Goal: Transaction & Acquisition: Purchase product/service

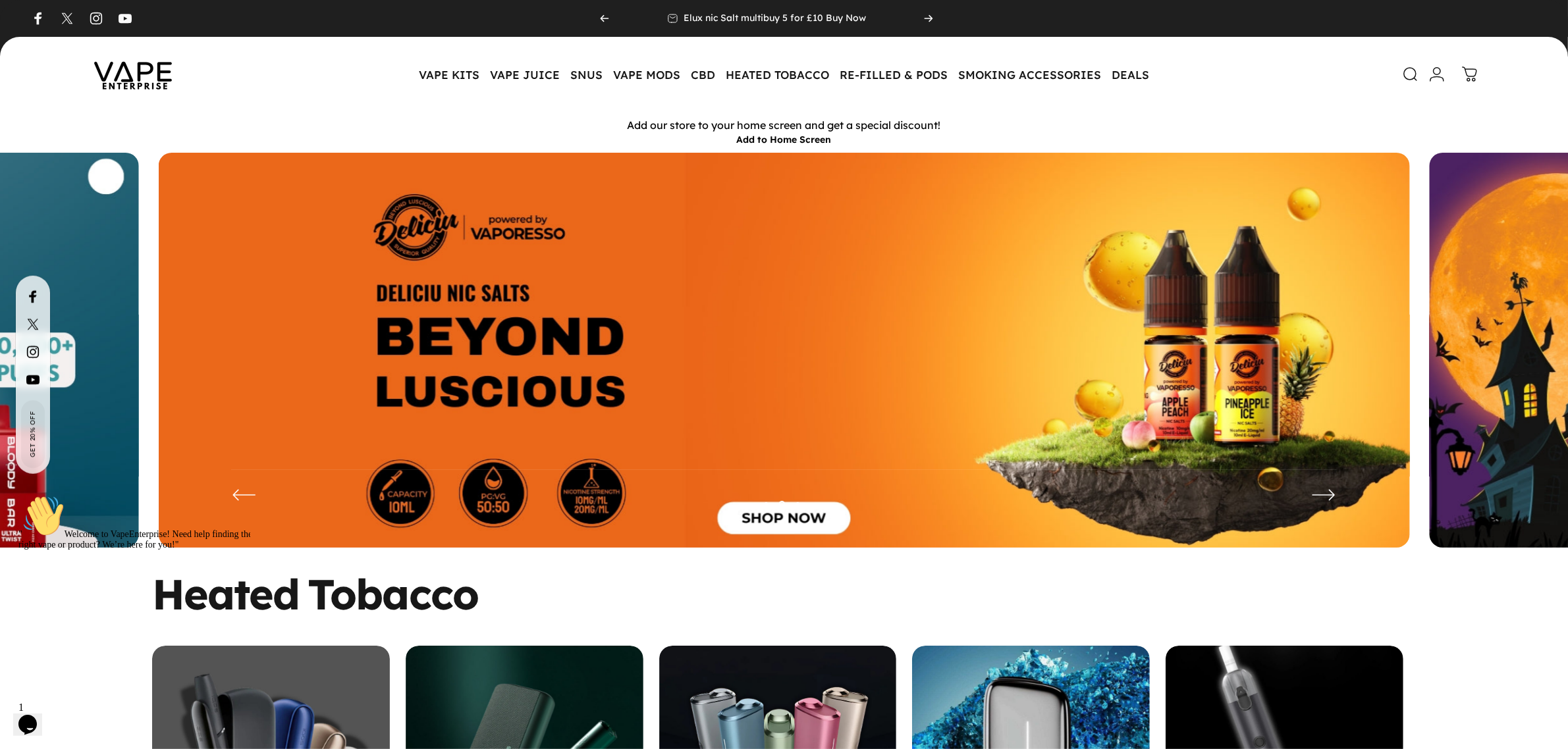
click at [640, 370] on img at bounding box center [784, 360] width 1251 height 415
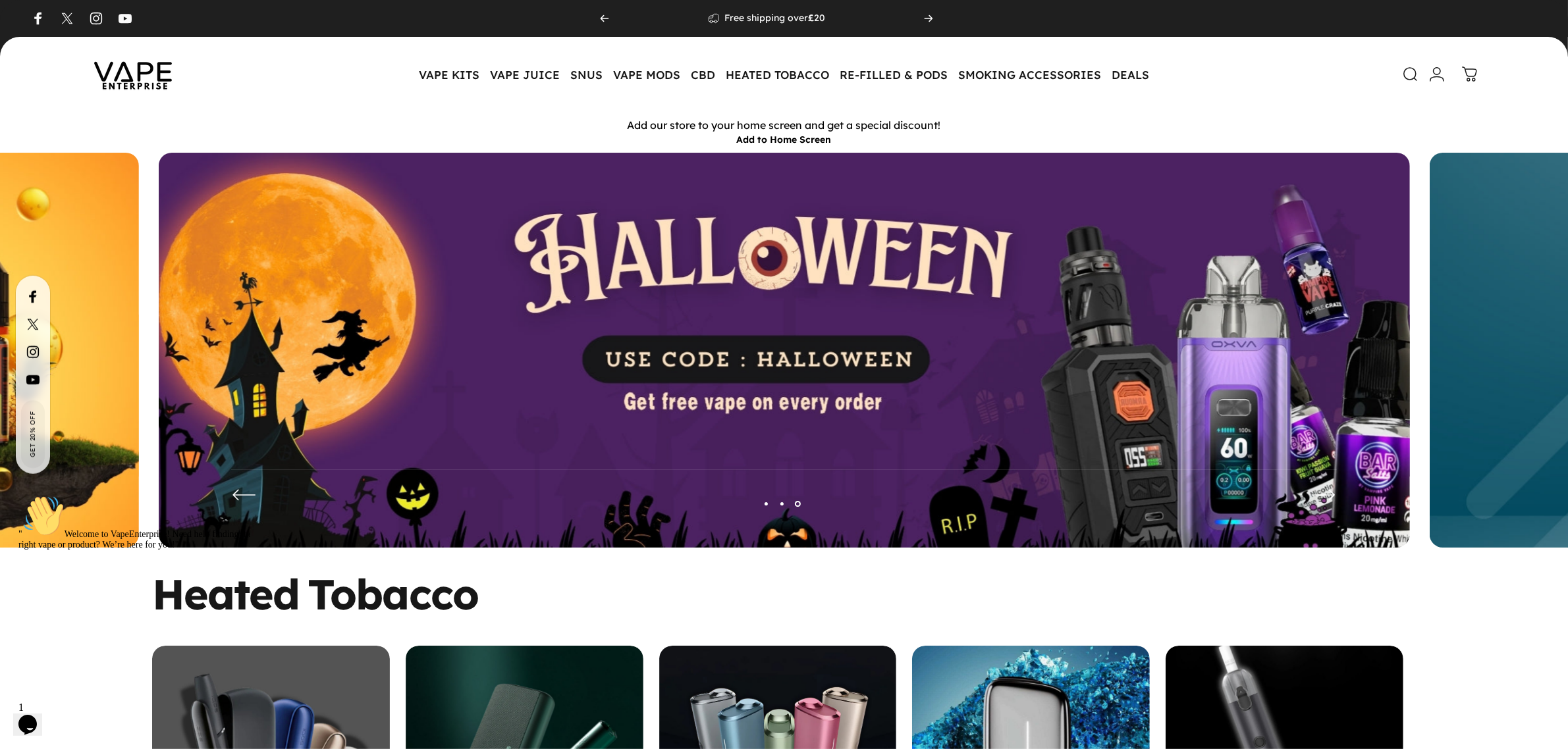
click at [670, 330] on img at bounding box center [784, 360] width 1251 height 415
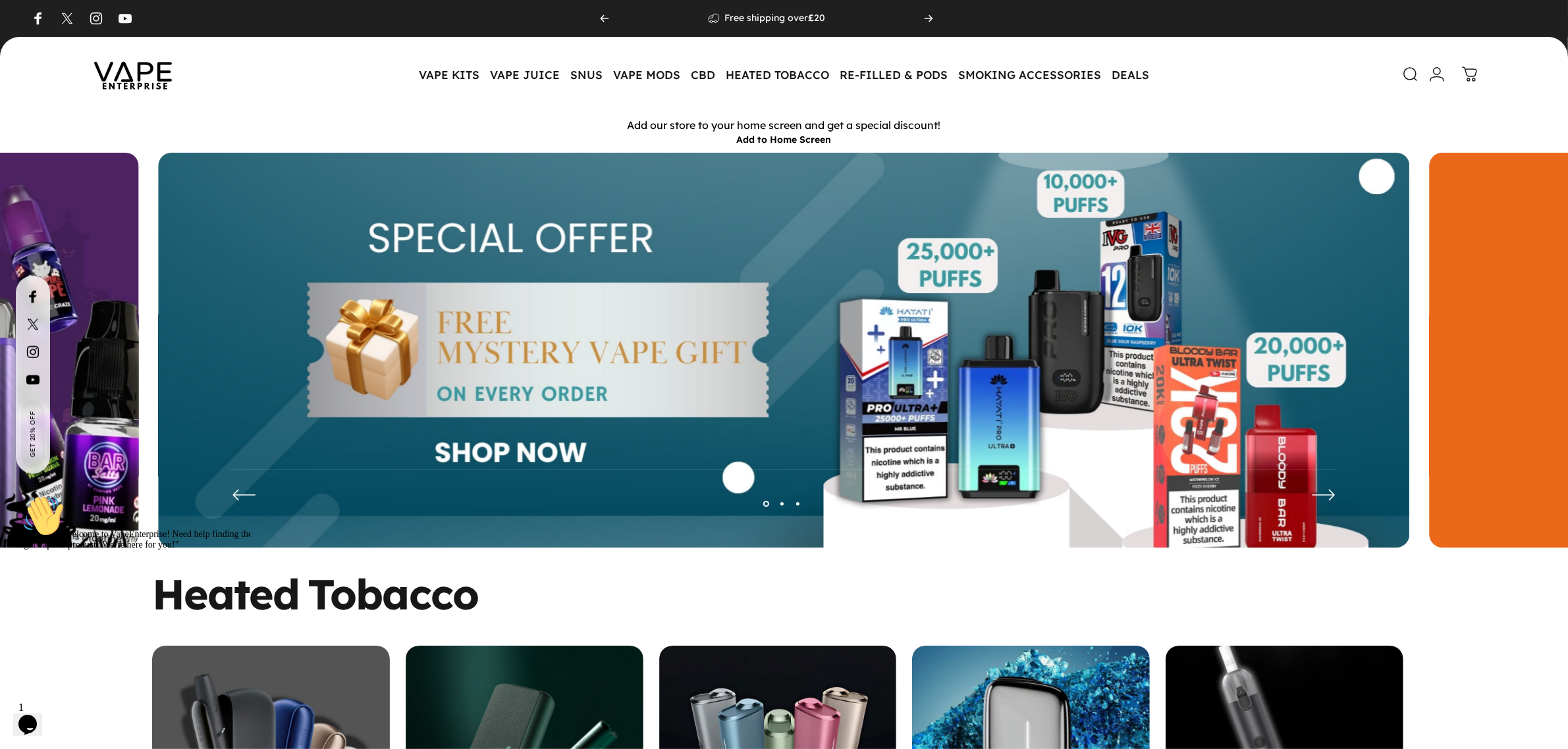
click at [653, 297] on img at bounding box center [784, 360] width 1251 height 415
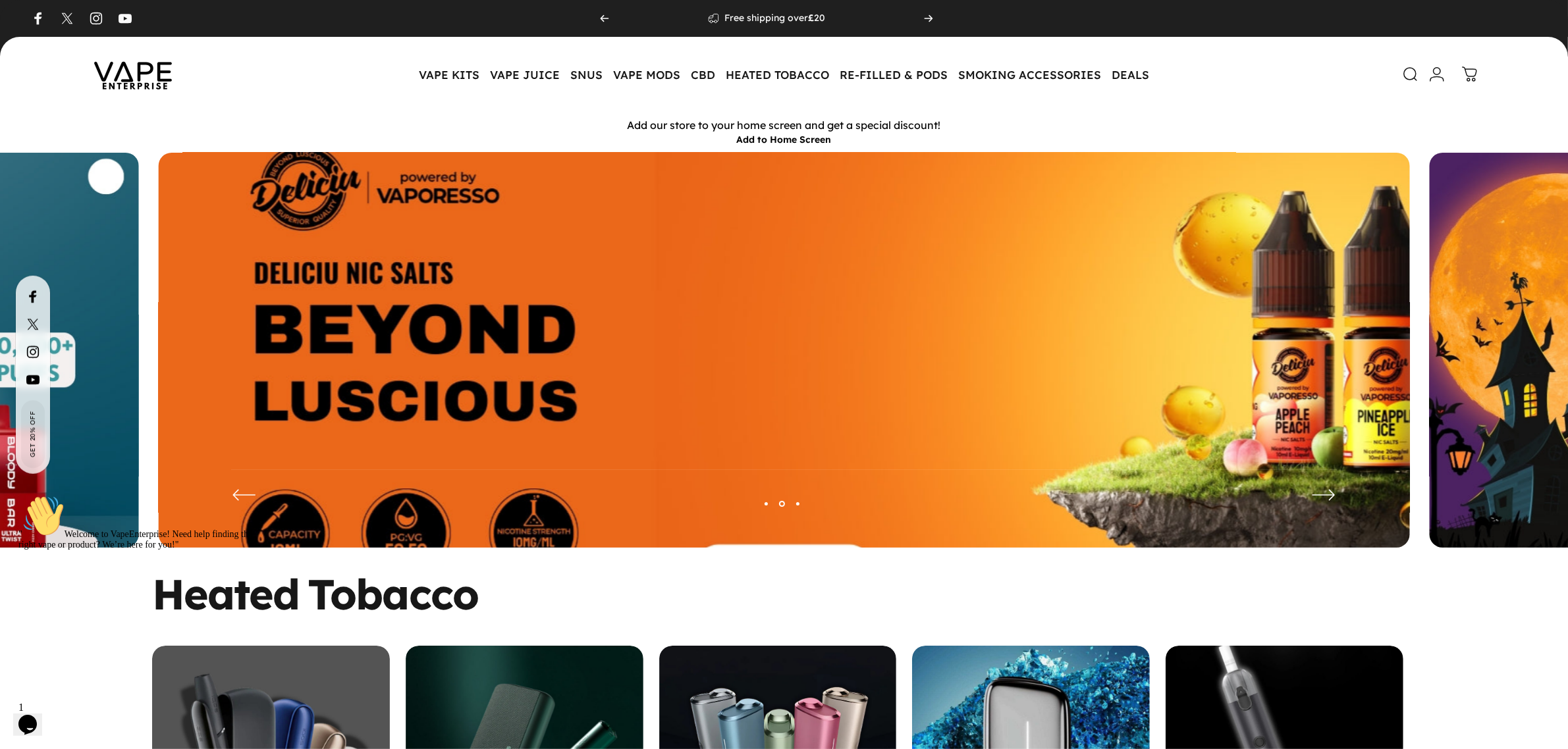
click at [588, 395] on img at bounding box center [784, 361] width 1627 height 540
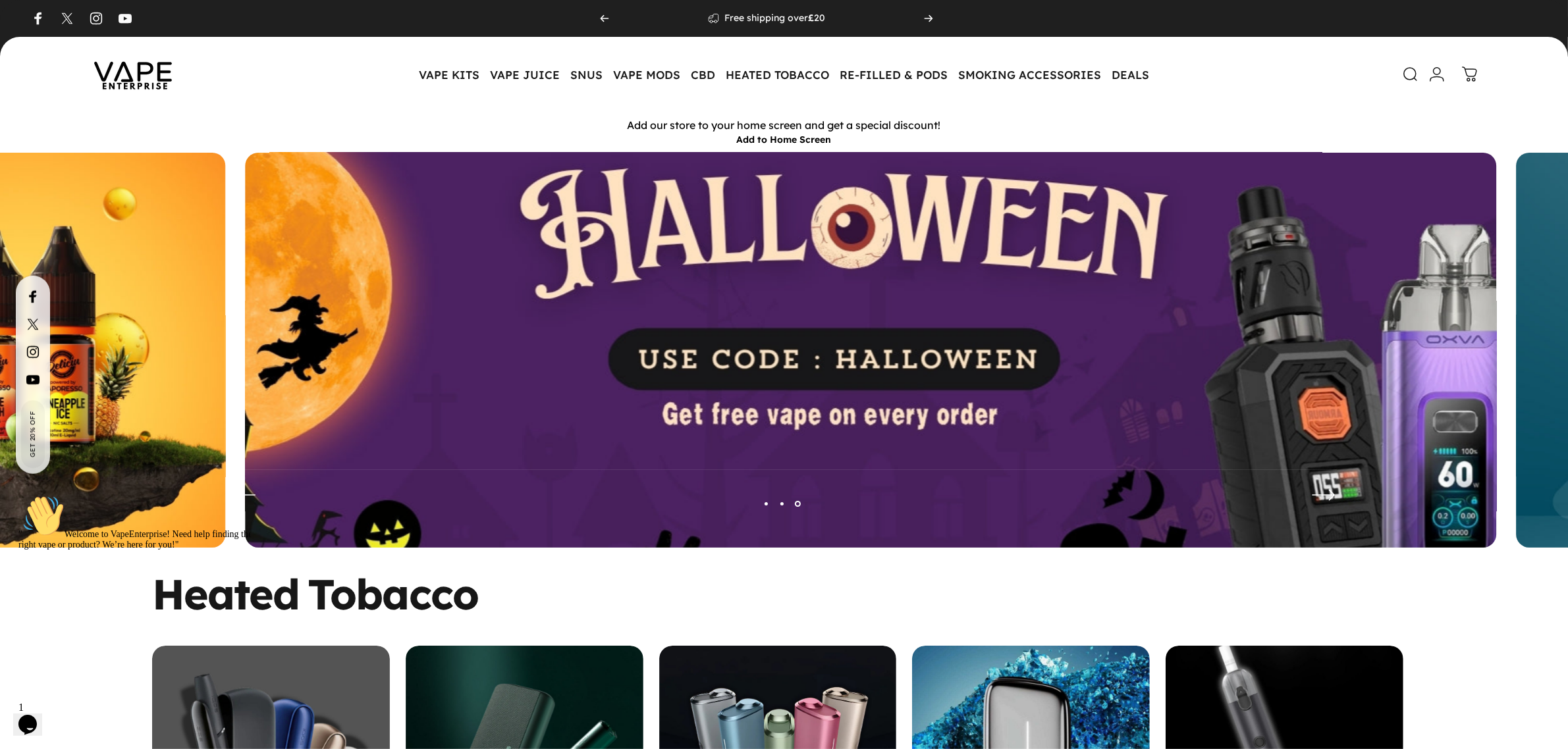
click at [744, 399] on img at bounding box center [871, 361] width 1627 height 540
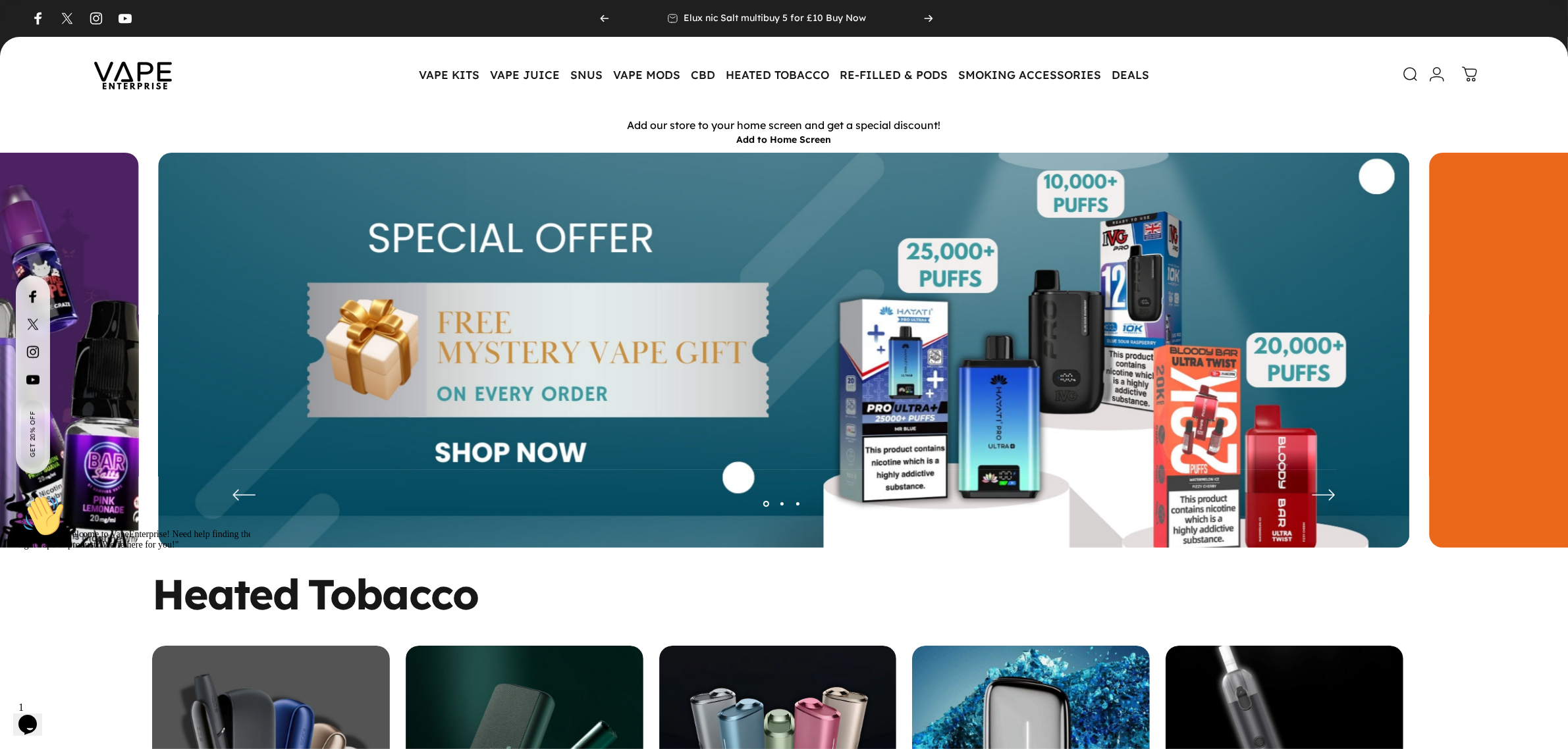
click at [568, 259] on img at bounding box center [784, 360] width 1251 height 415
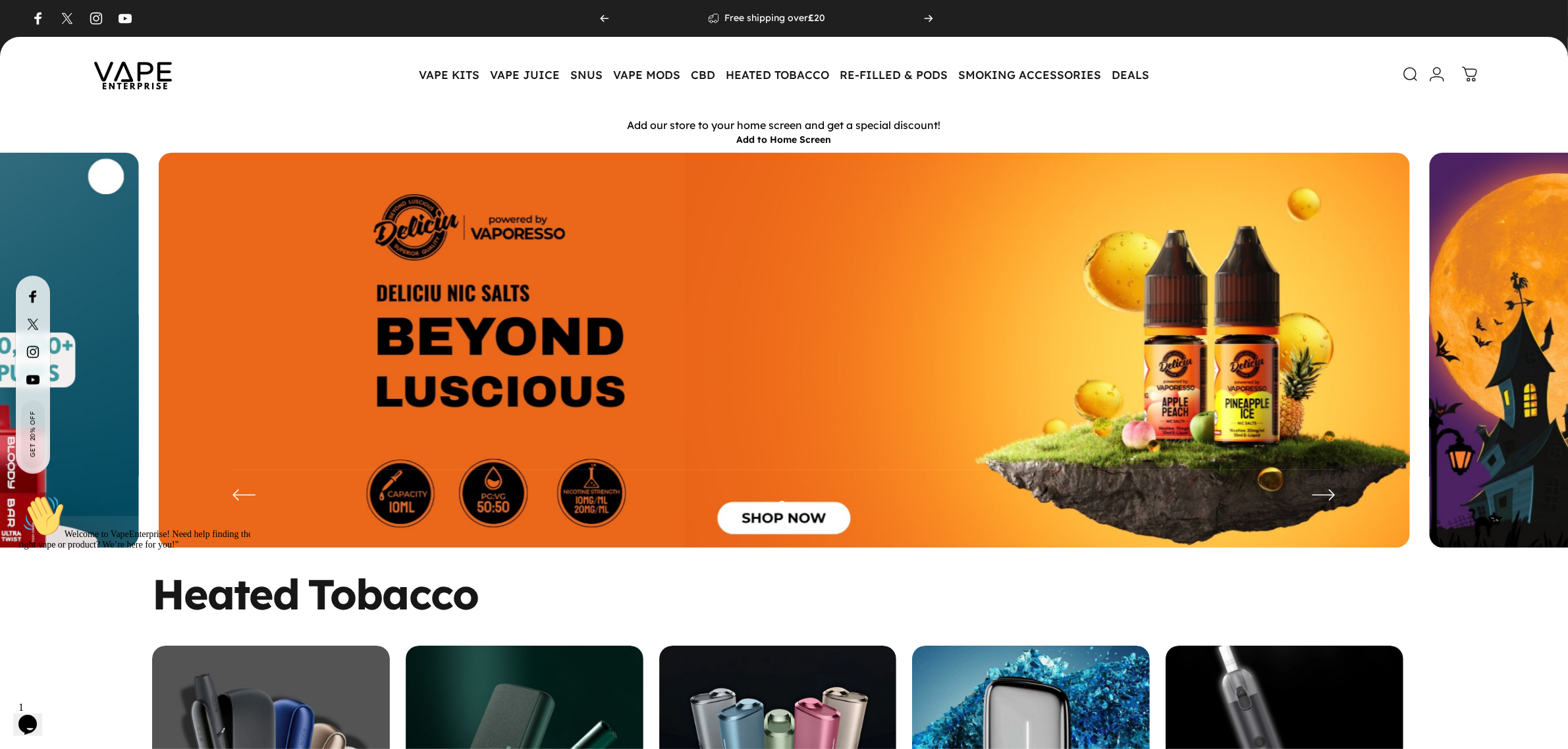
click at [1125, 429] on img at bounding box center [784, 360] width 1251 height 415
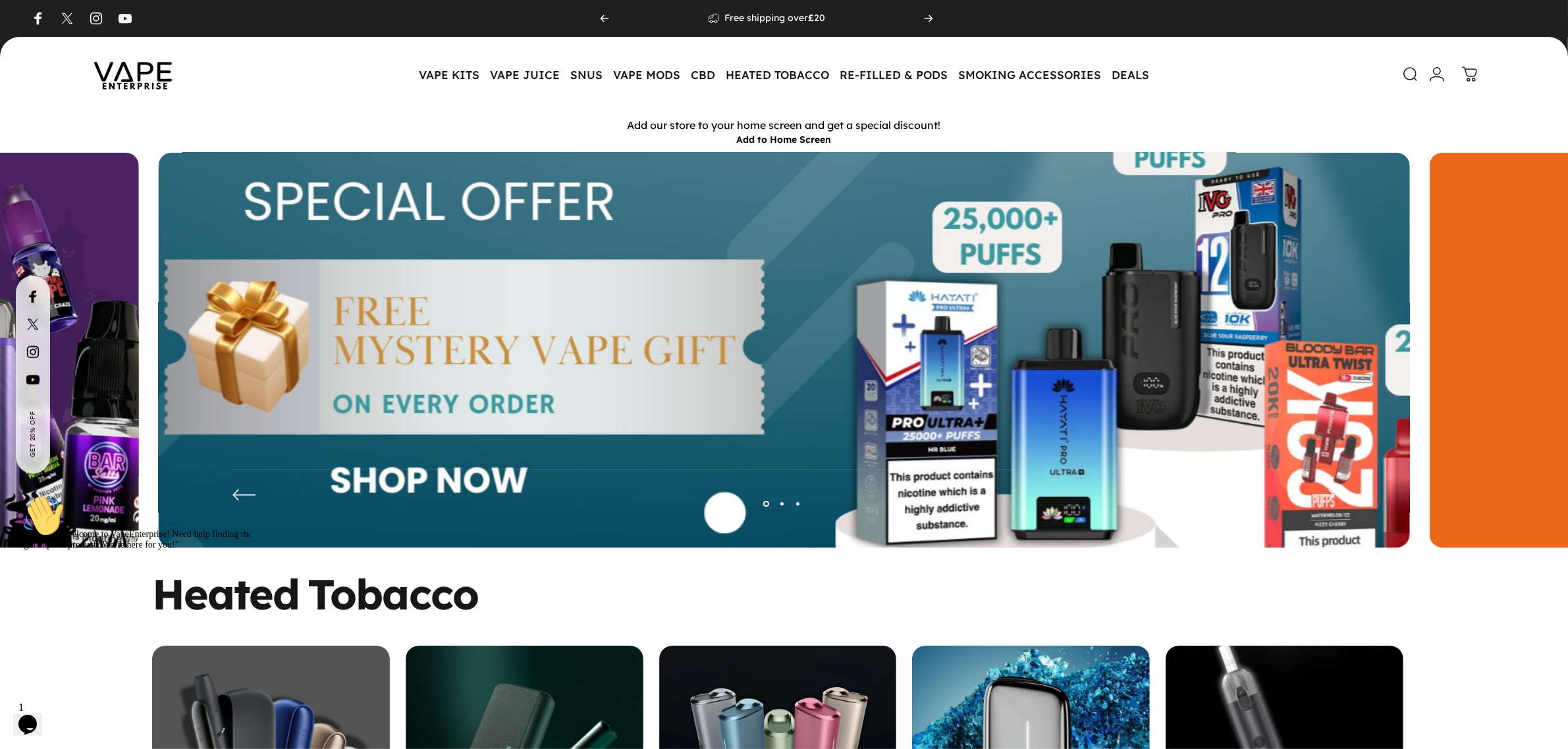
click at [1035, 396] on img at bounding box center [784, 361] width 1627 height 540
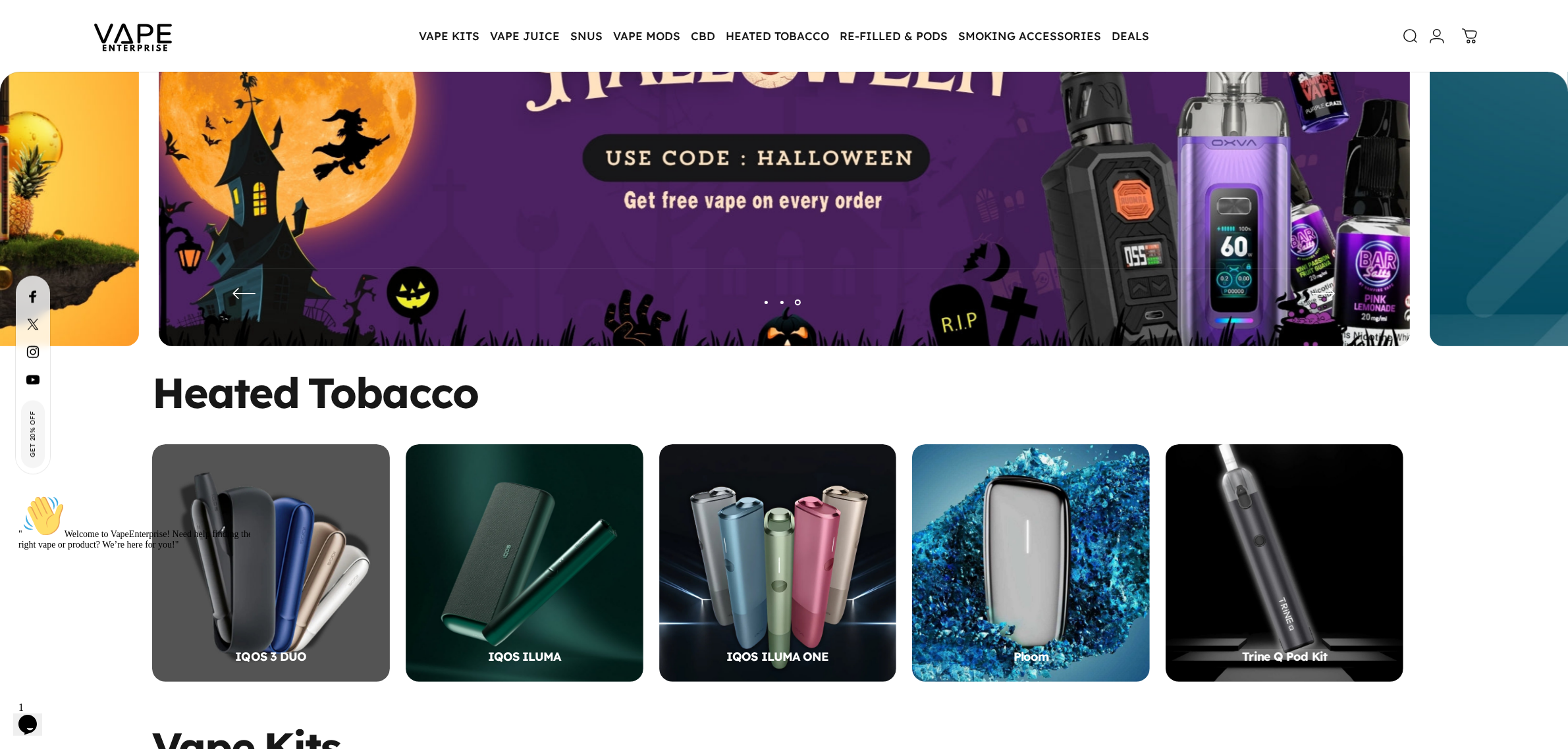
scroll to position [161, 0]
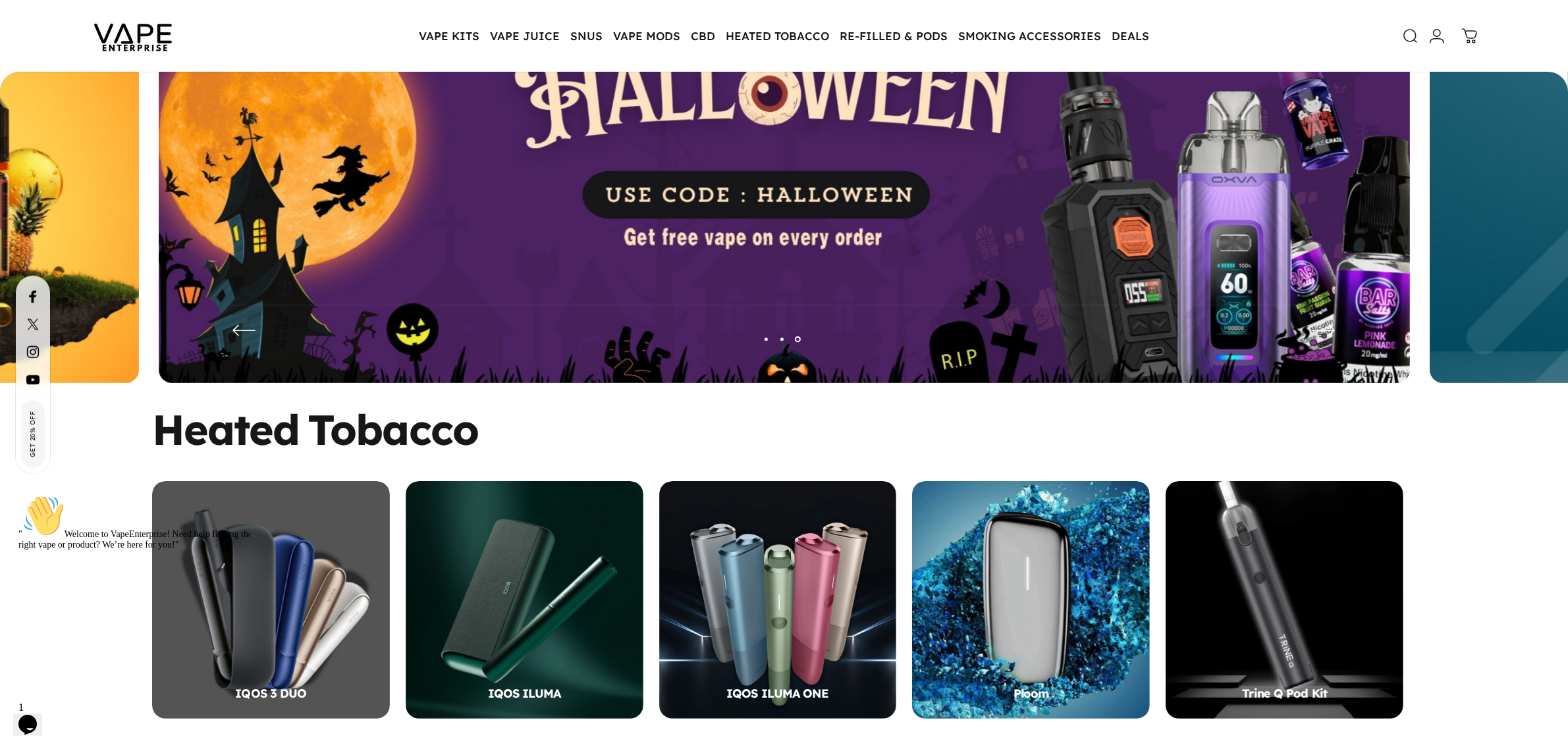
click at [730, 221] on img at bounding box center [784, 195] width 1251 height 415
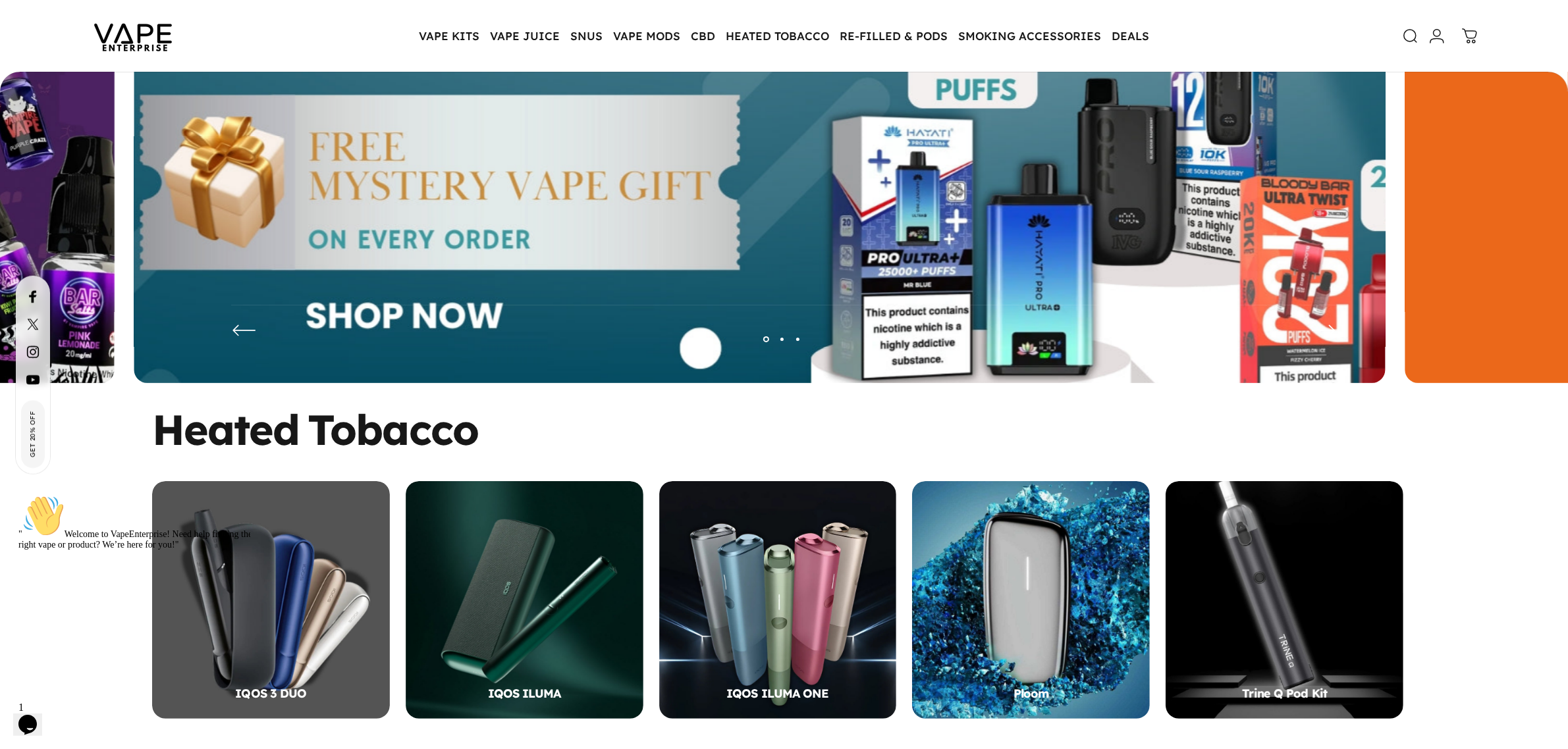
click at [647, 241] on img at bounding box center [759, 195] width 1627 height 540
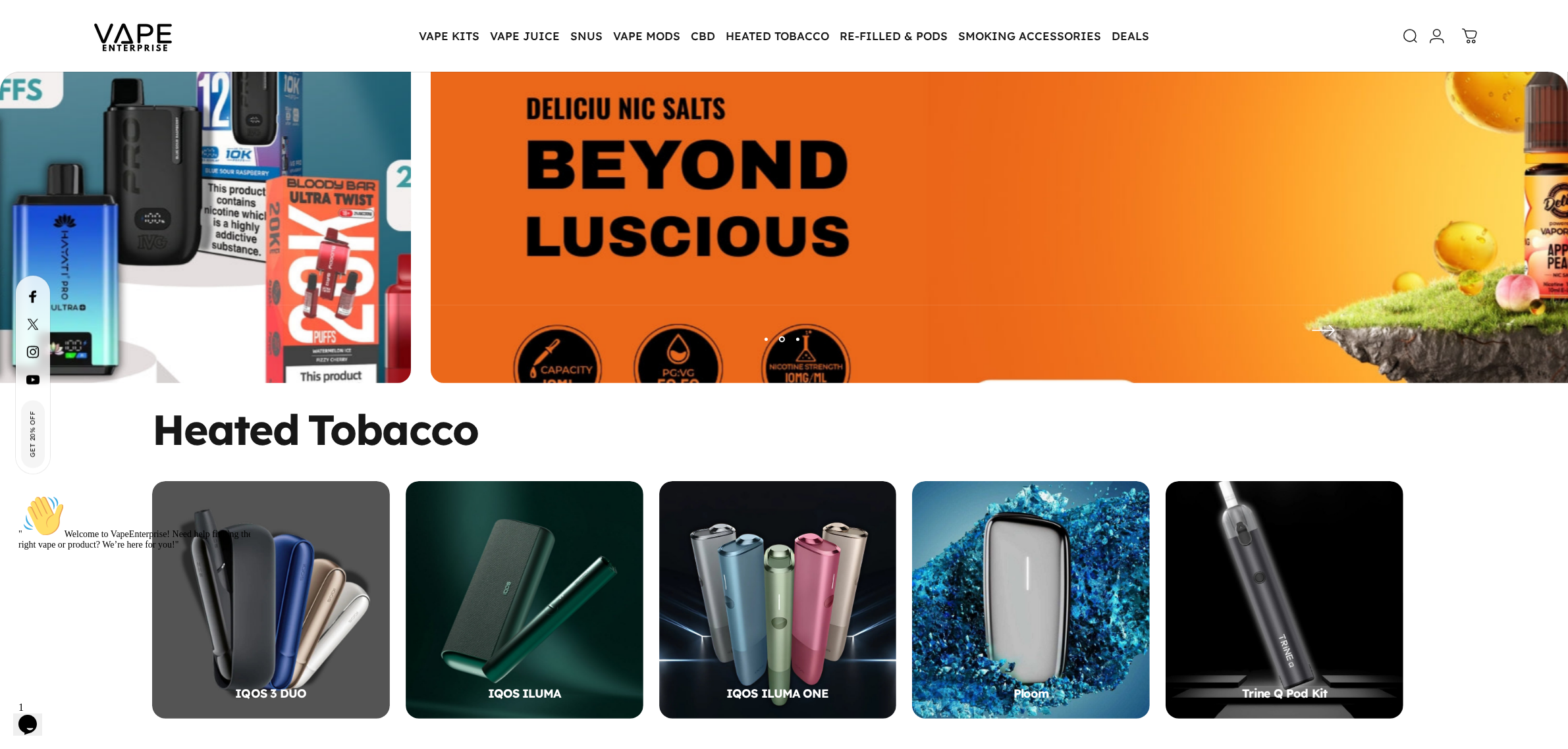
click at [900, 238] on img at bounding box center [1056, 195] width 1627 height 540
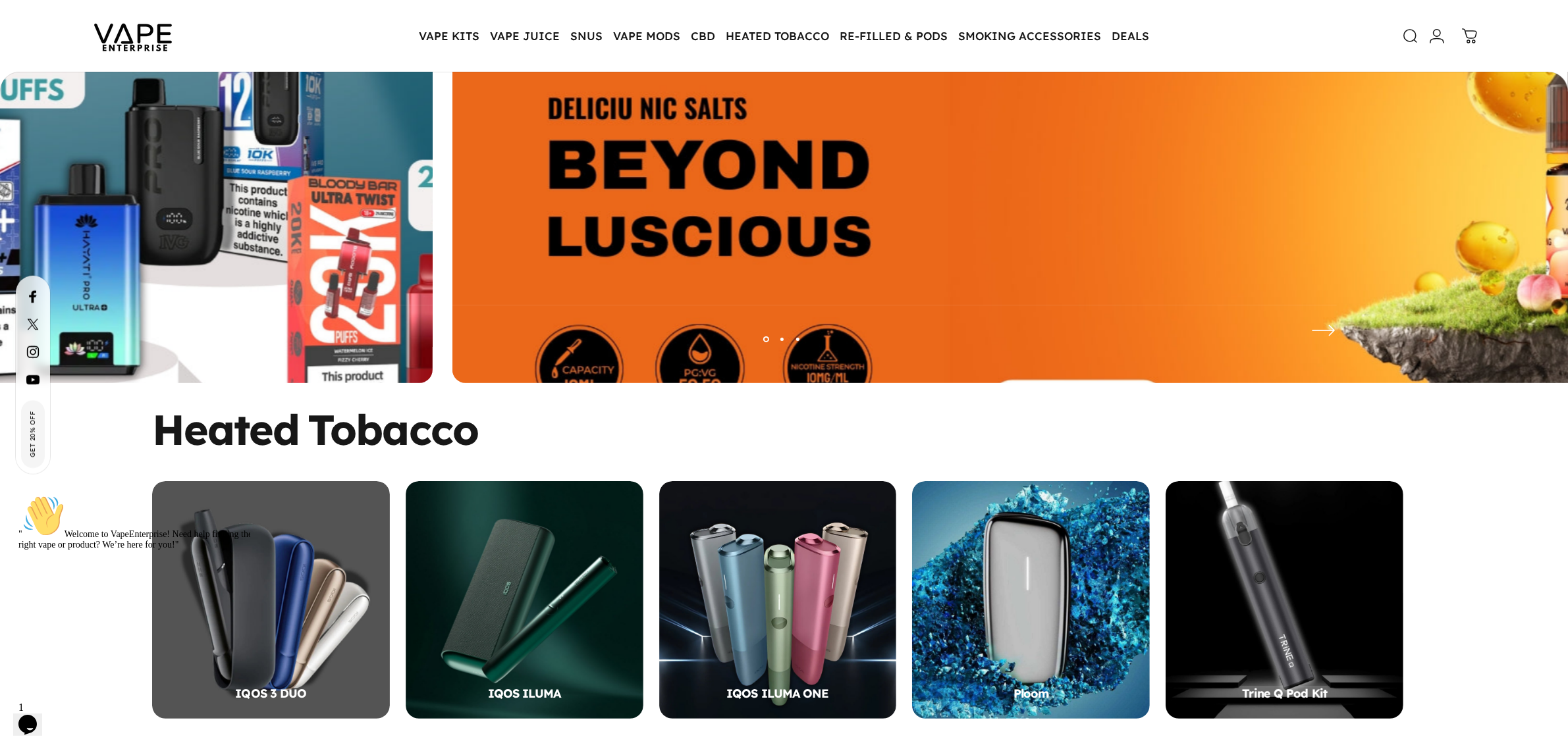
click at [1053, 238] on img at bounding box center [1078, 195] width 1627 height 540
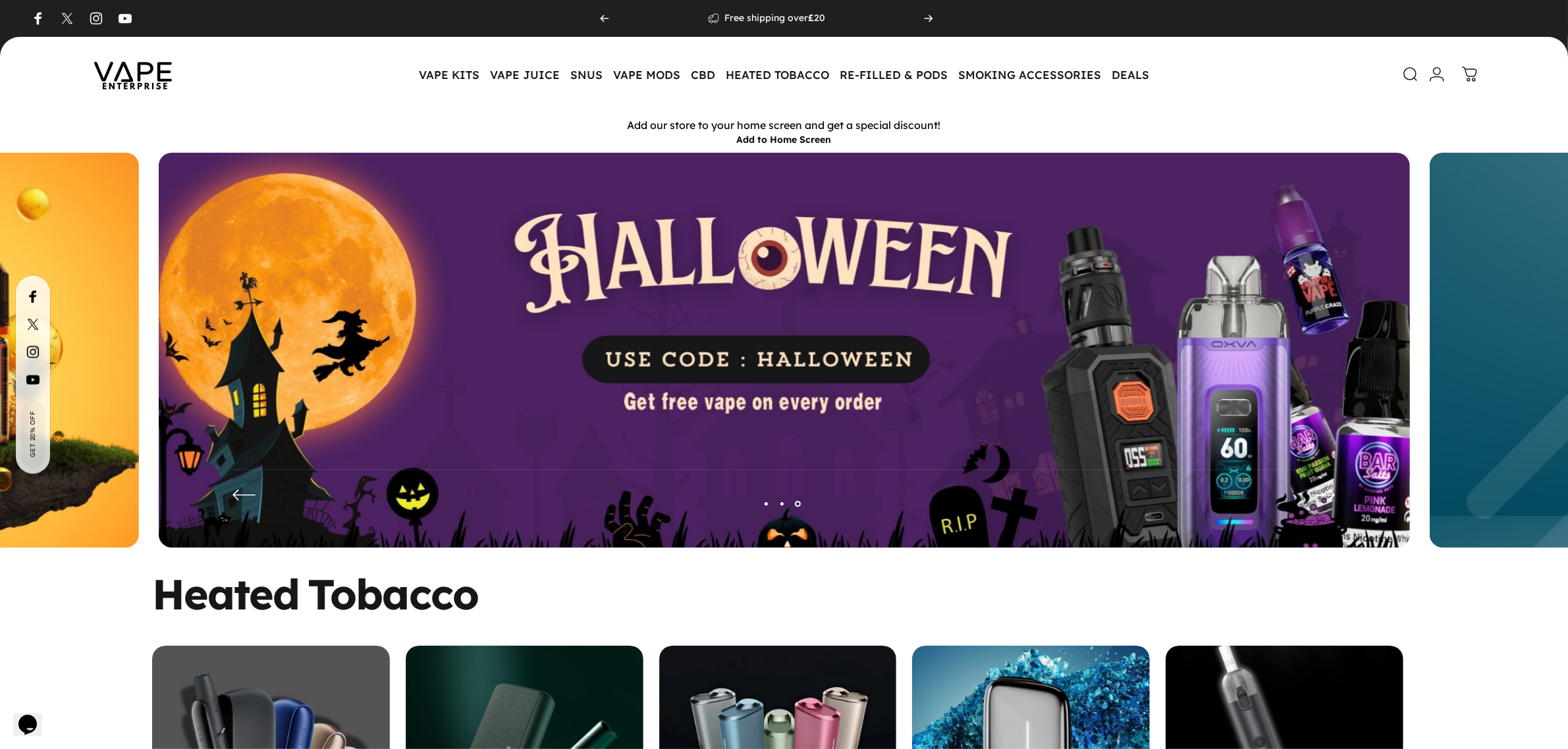
click at [699, 314] on img at bounding box center [784, 360] width 1251 height 415
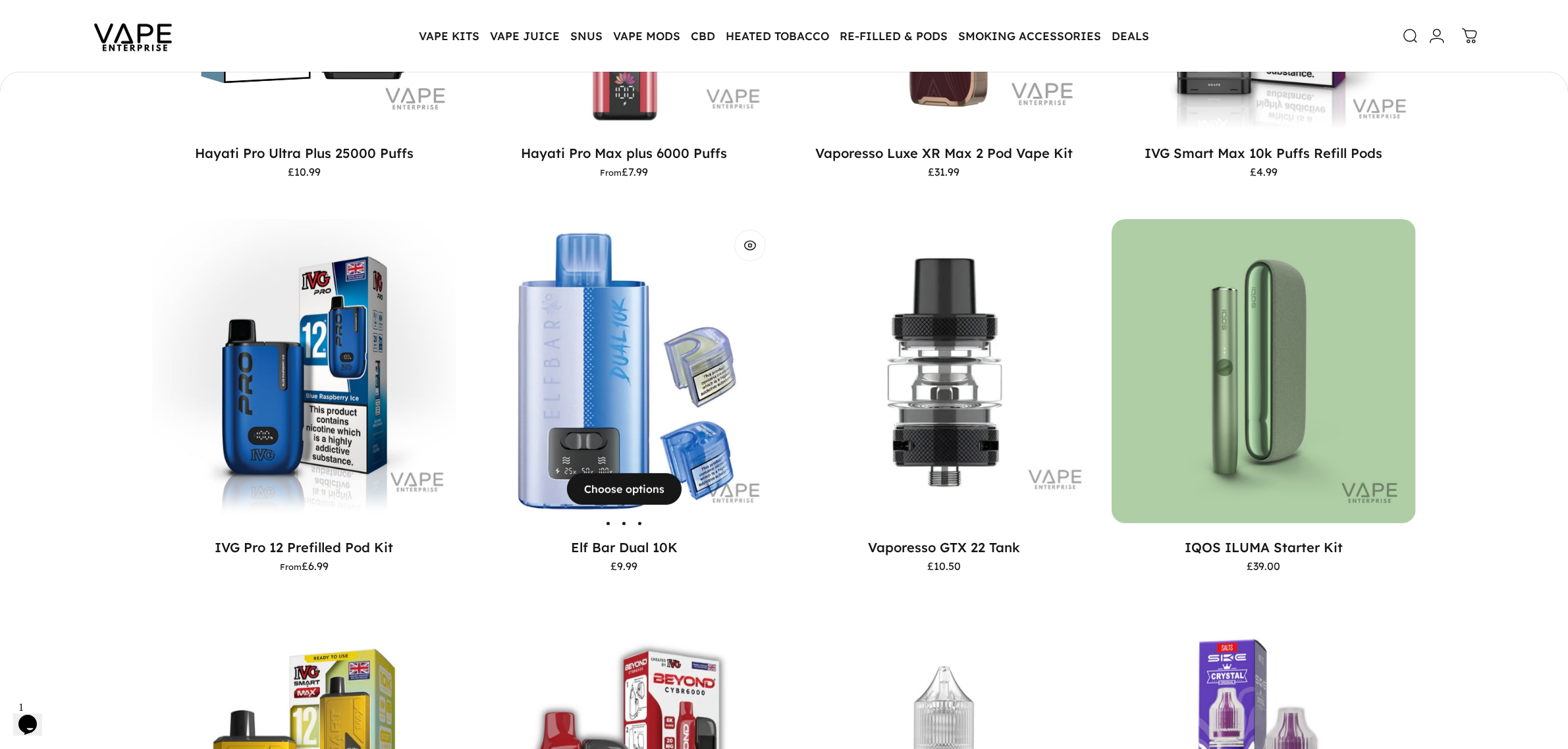
scroll to position [902, 0]
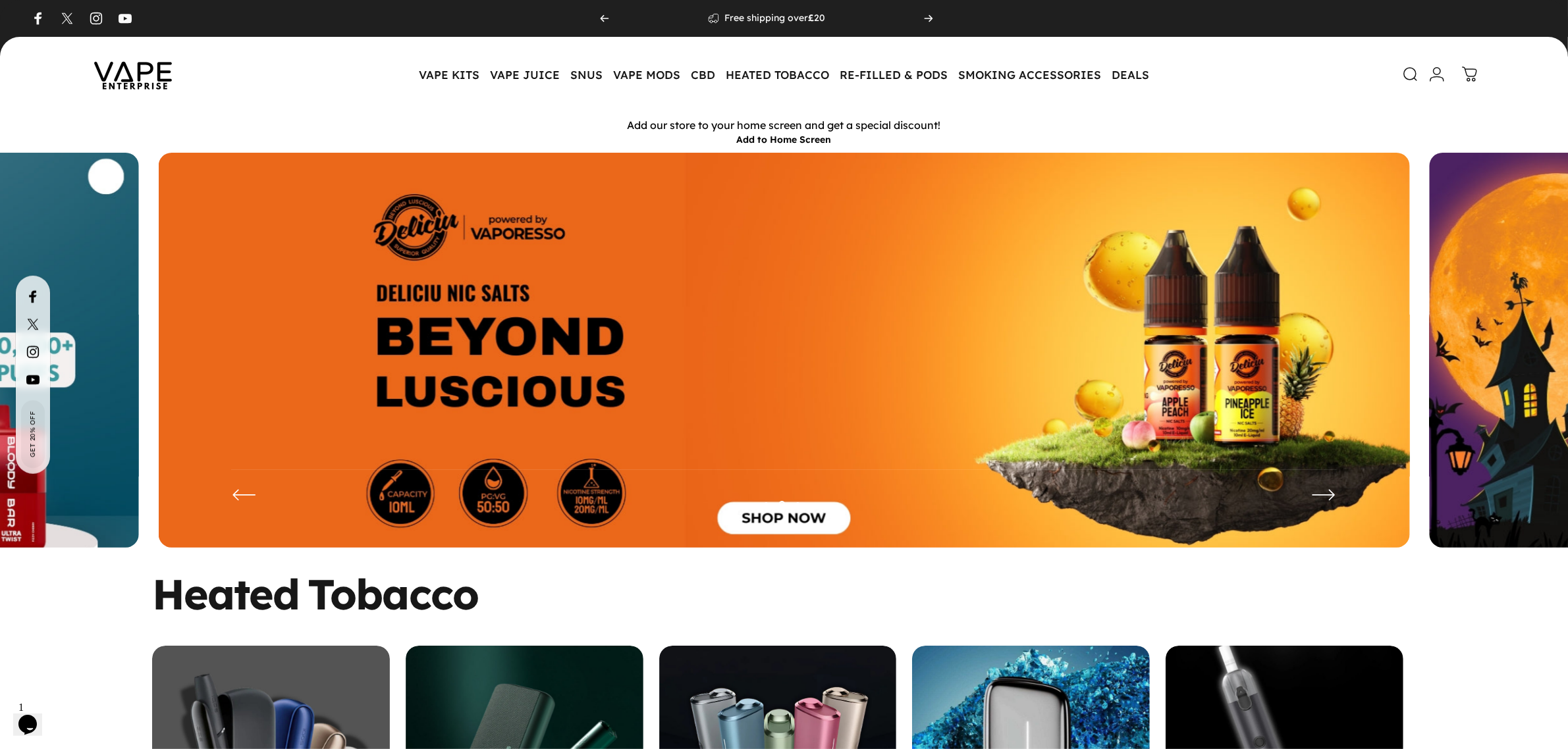
click at [603, 254] on img at bounding box center [784, 360] width 1251 height 415
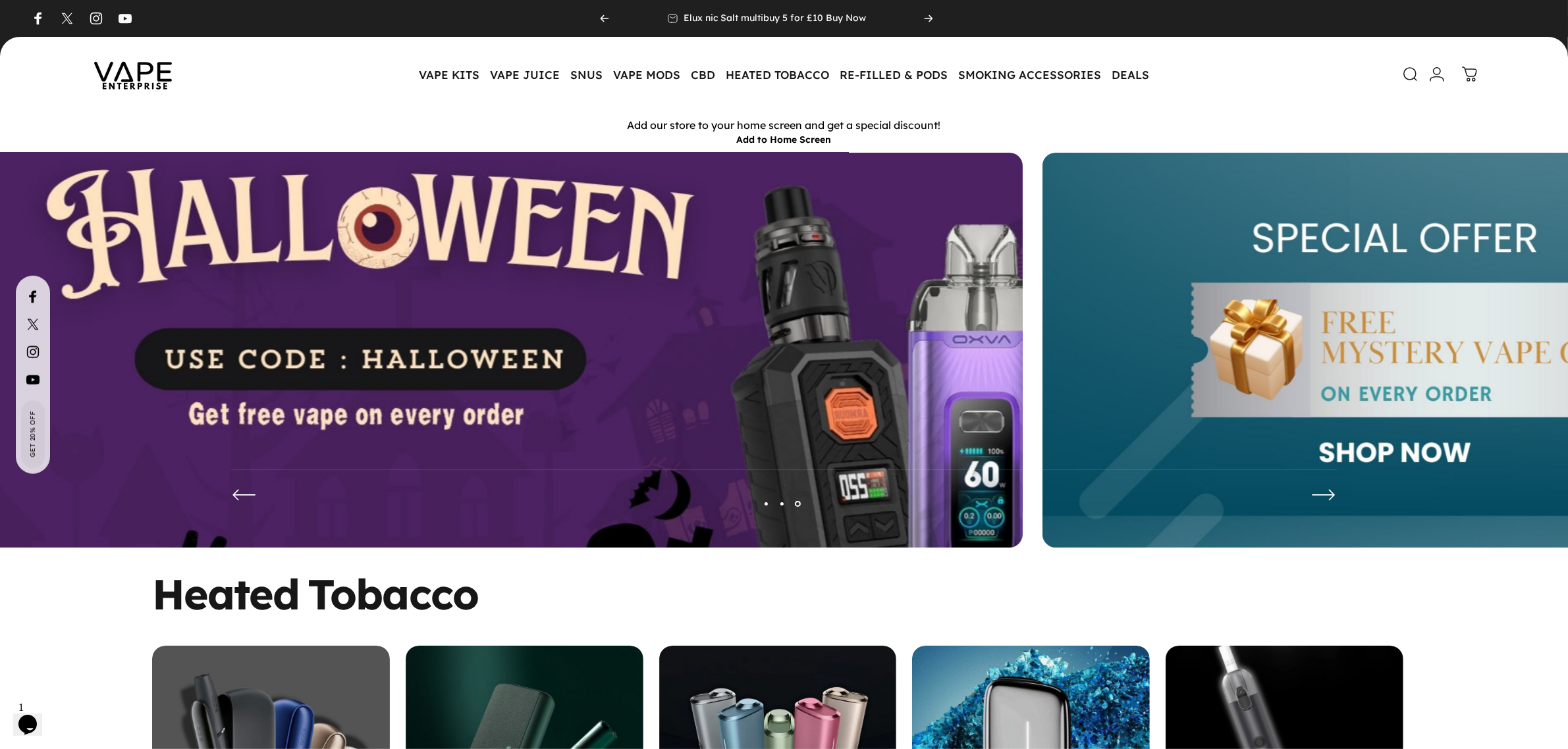
click at [384, 229] on img at bounding box center [396, 361] width 1627 height 540
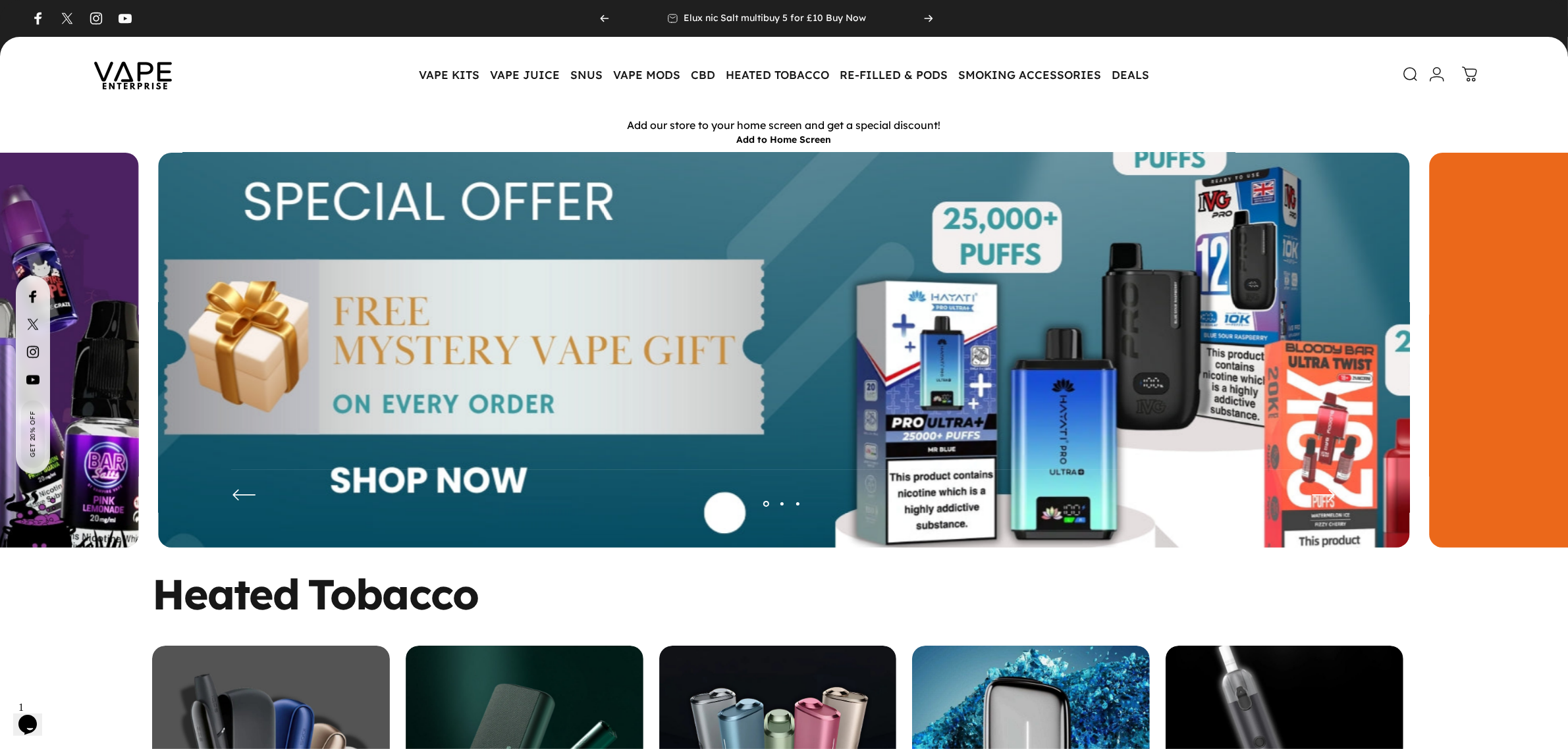
click at [641, 315] on img at bounding box center [783, 361] width 1627 height 540
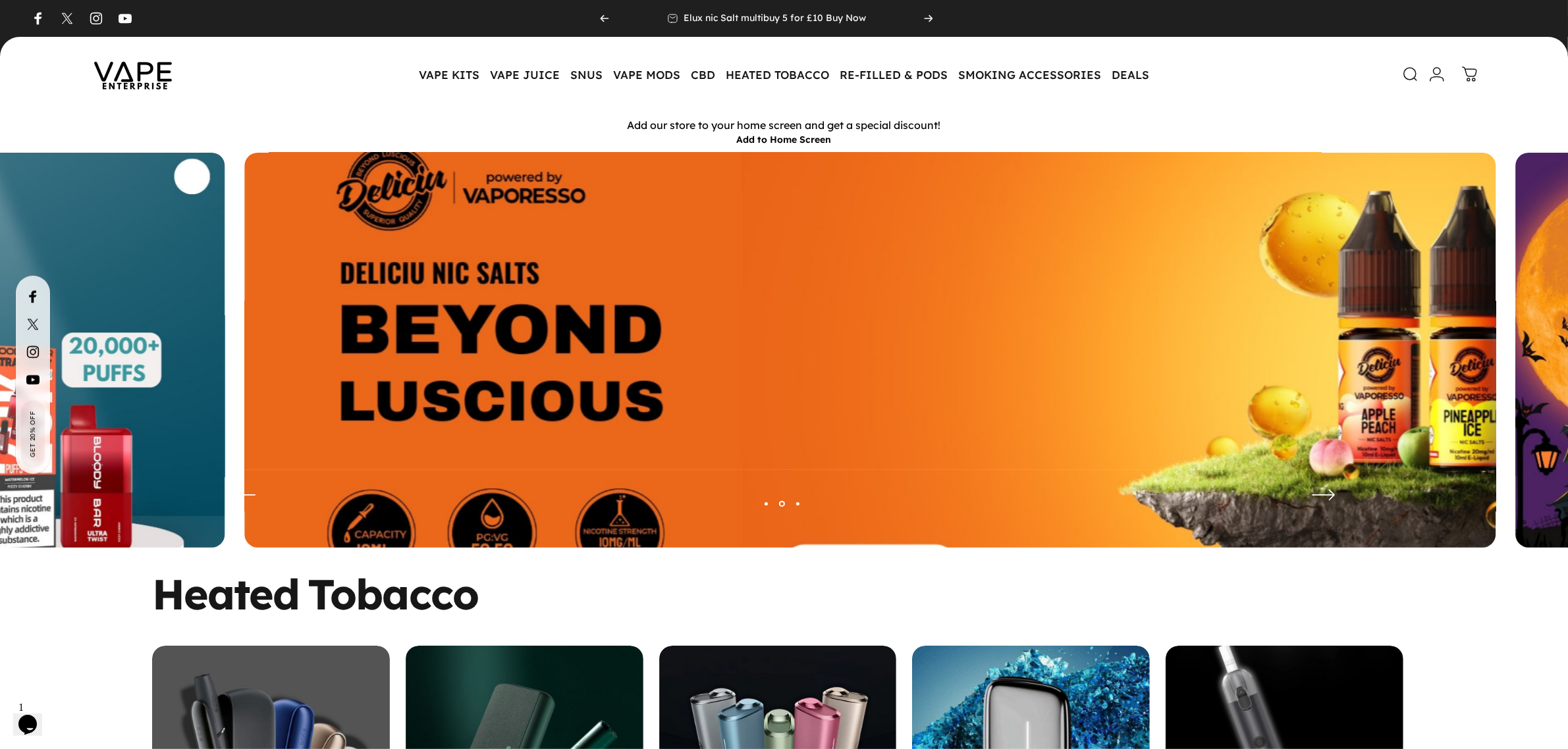
click at [1129, 304] on img at bounding box center [870, 361] width 1627 height 540
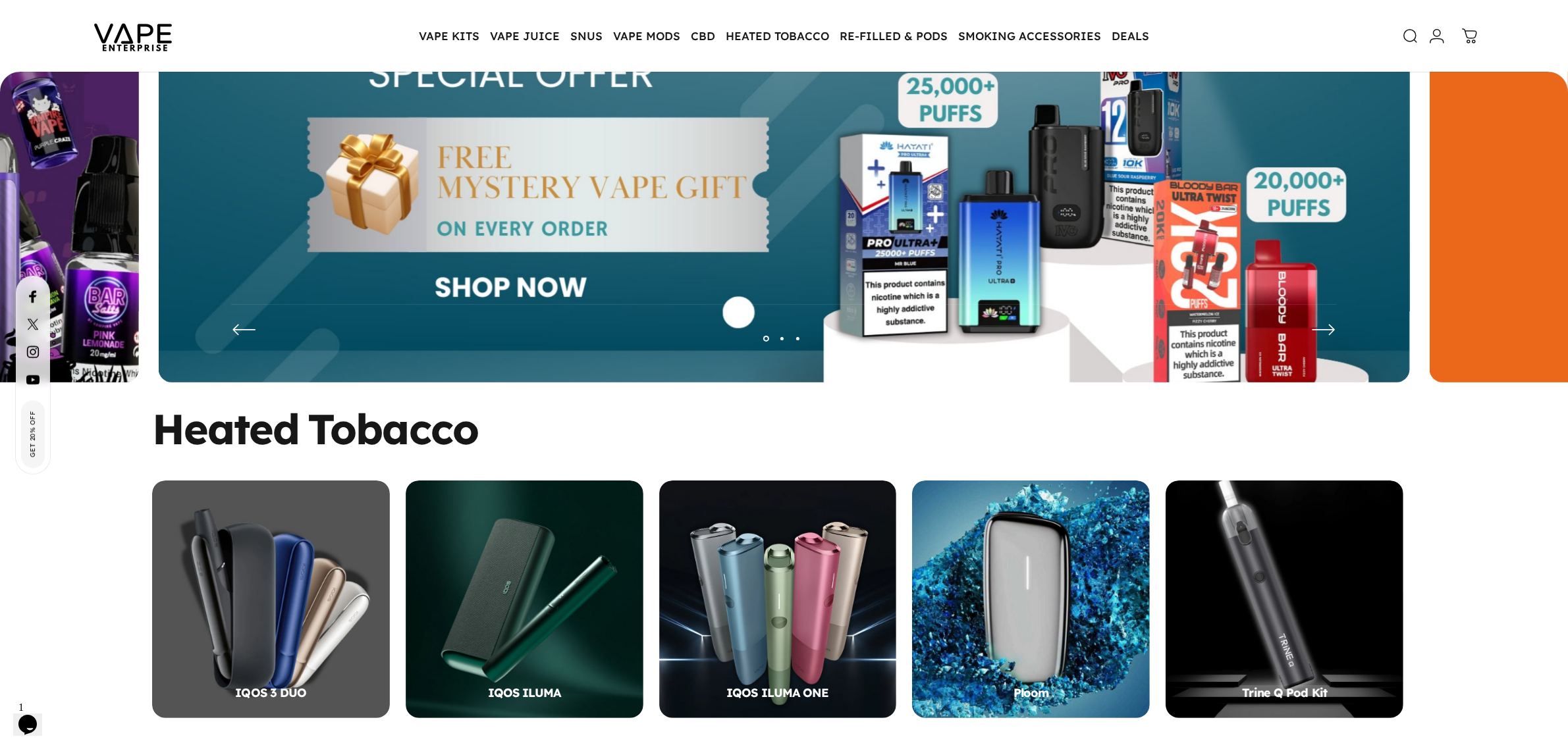
scroll to position [161, 0]
click at [805, 179] on img at bounding box center [784, 195] width 1251 height 415
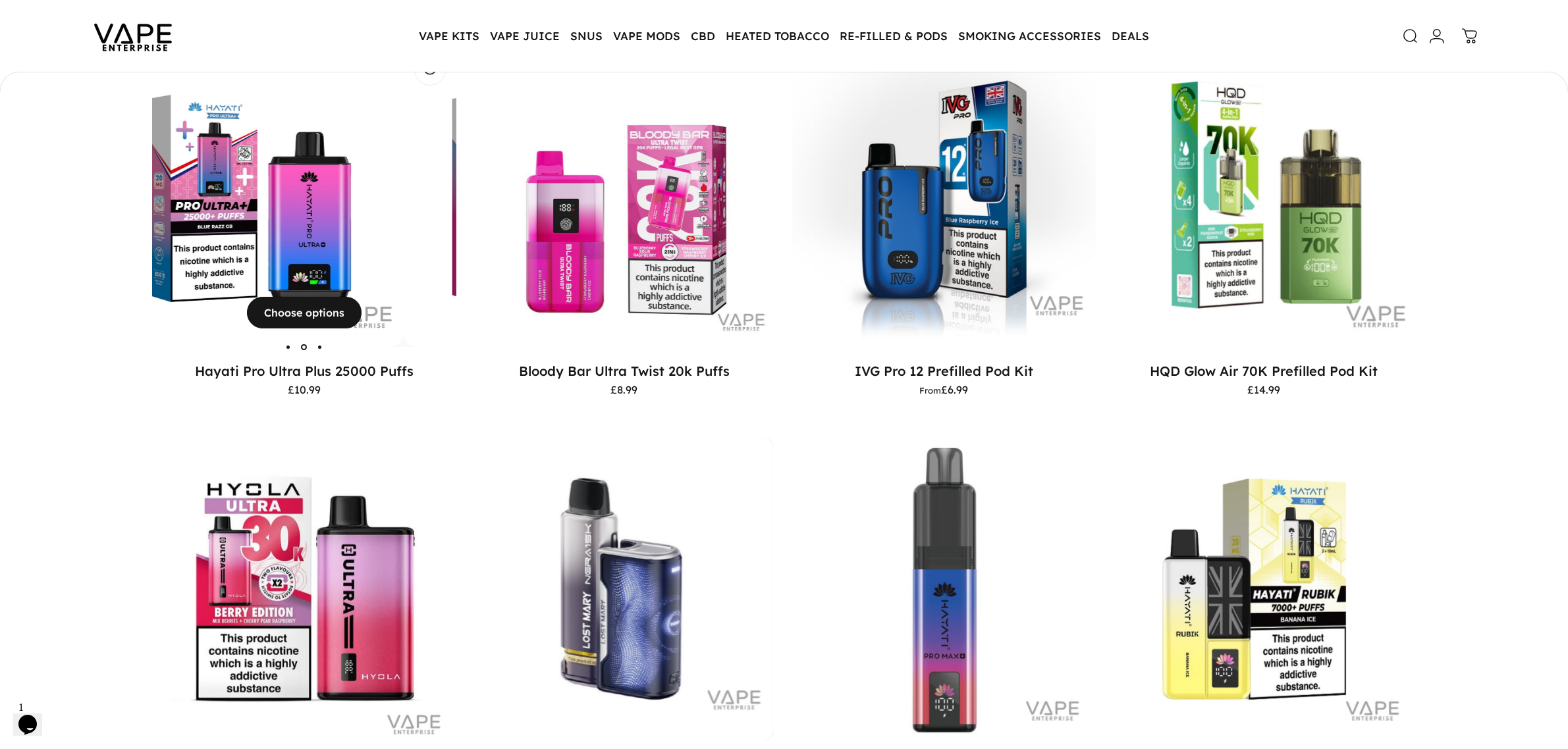
click at [341, 183] on img "Hayati Pro Ultra Plus 25000 Puffs" at bounding box center [250, 195] width 304 height 304
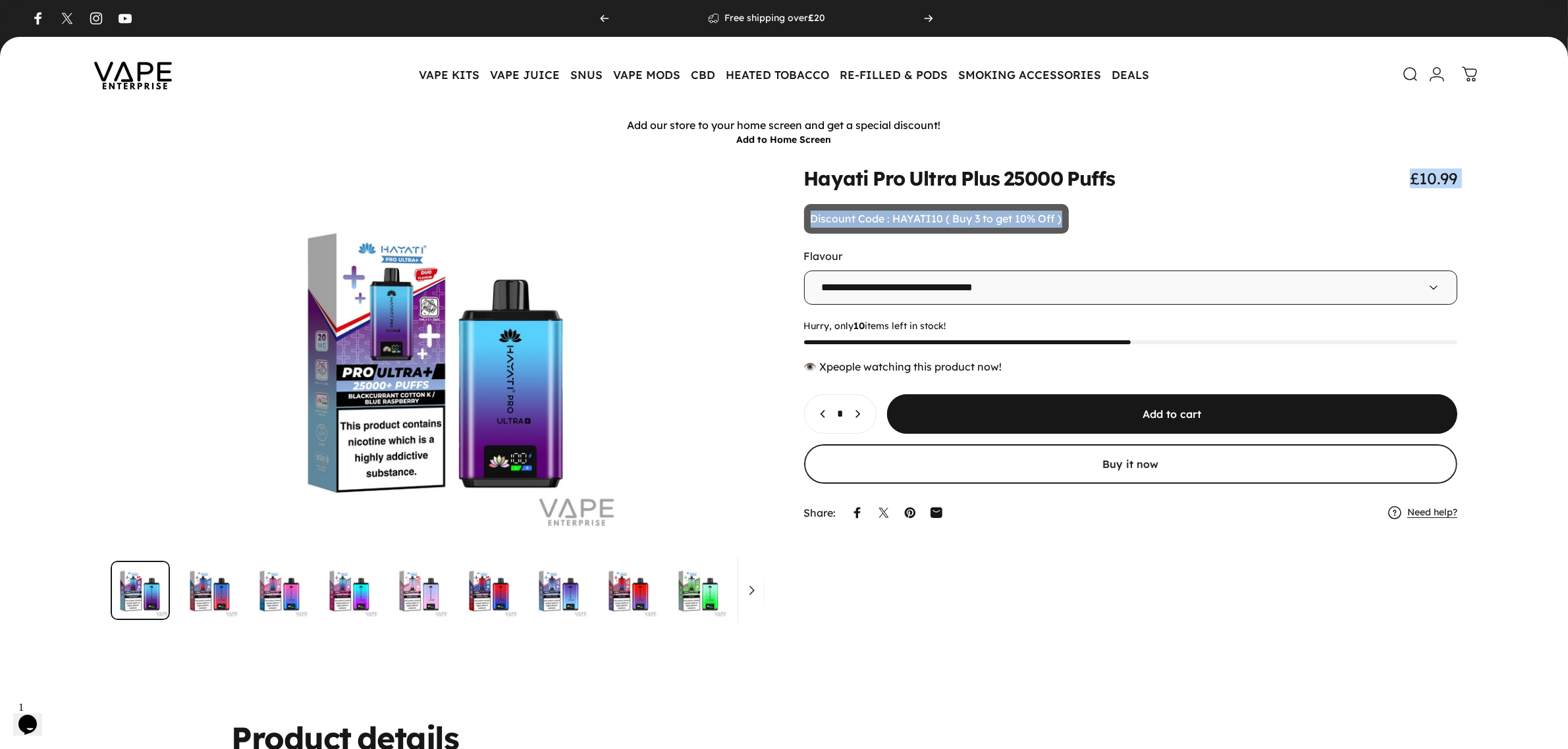
drag, startPoint x: 1413, startPoint y: 181, endPoint x: 1464, endPoint y: 211, distance: 59.2
click at [1495, 187] on div "**********" at bounding box center [784, 394] width 1505 height 452
click at [1464, 211] on div "**********" at bounding box center [784, 394] width 1505 height 452
click at [1457, 201] on animate-element "**********" at bounding box center [1131, 347] width 654 height 358
drag, startPoint x: 1374, startPoint y: 185, endPoint x: 1493, endPoint y: 185, distance: 119.0
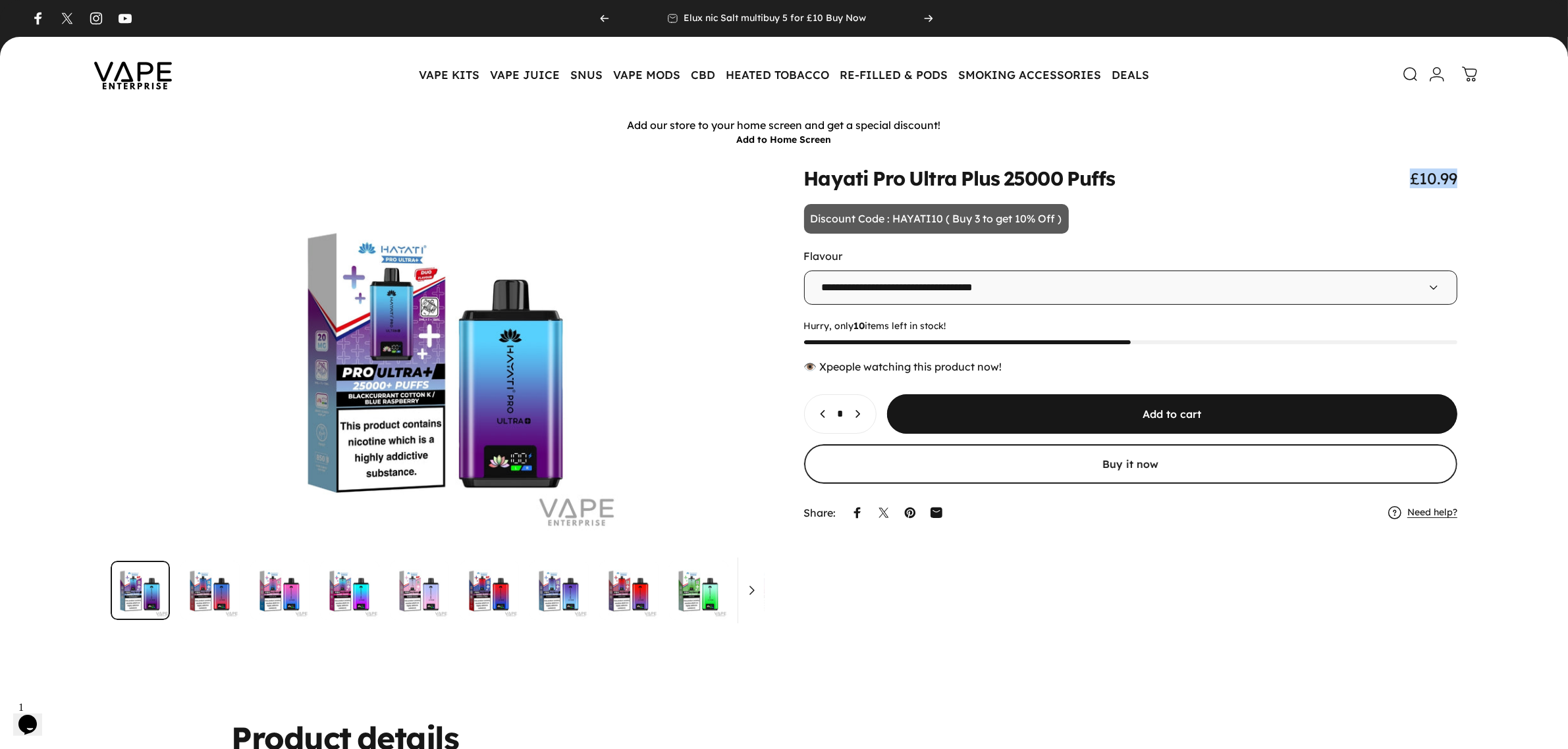
click at [1493, 185] on div "**********" at bounding box center [784, 394] width 1505 height 452
click at [1434, 222] on animate-element "**********" at bounding box center [1131, 347] width 654 height 358
click at [864, 413] on icon "Increase quantity for Hayati Pro Ultra Plus 25000 Puffs" at bounding box center [857, 413] width 13 height 13
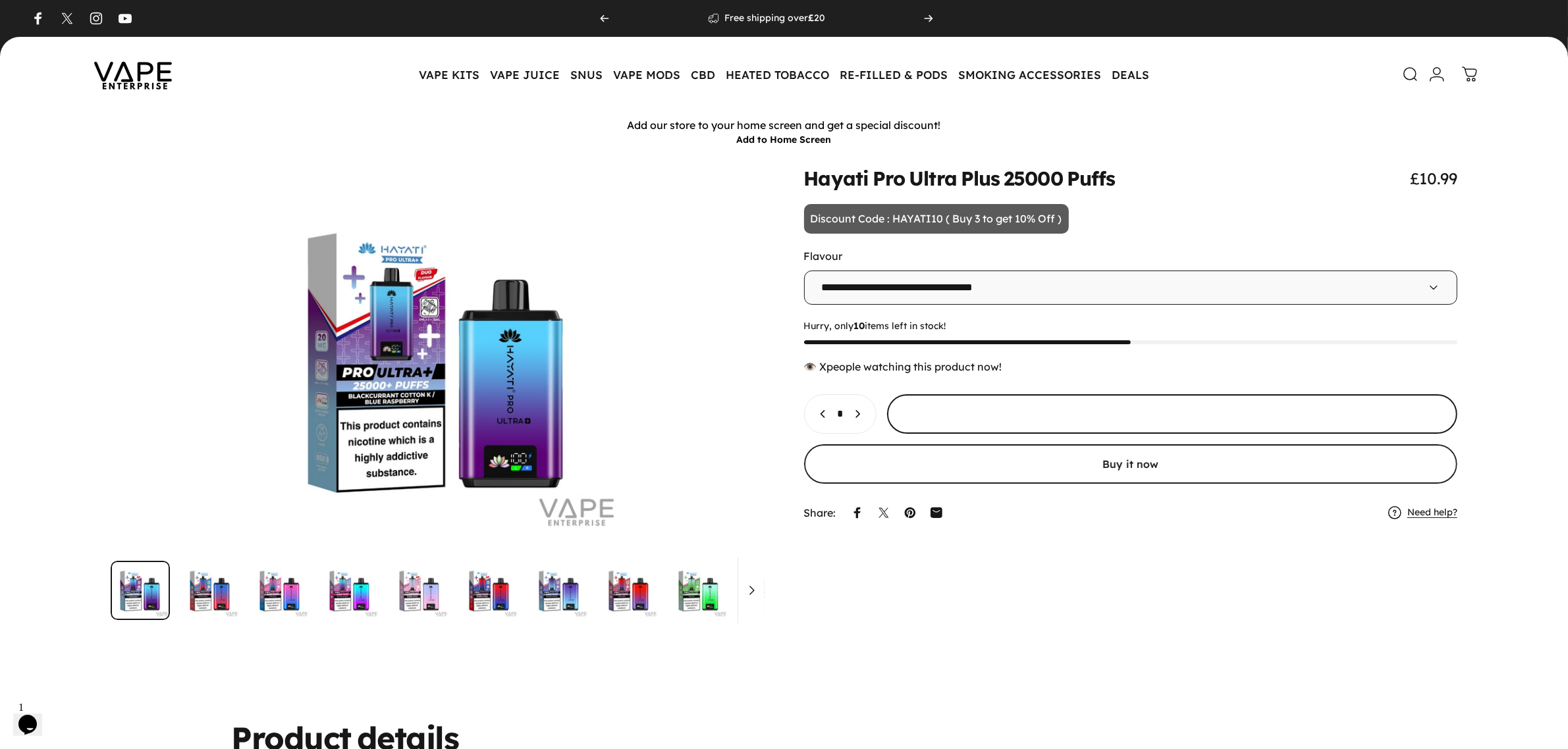
click at [864, 413] on icon "Increase quantity for Hayati Pro Ultra Plus 25000 Puffs" at bounding box center [857, 413] width 13 height 13
type input "*"
click at [1038, 410] on span "submit" at bounding box center [1173, 413] width 857 height 79
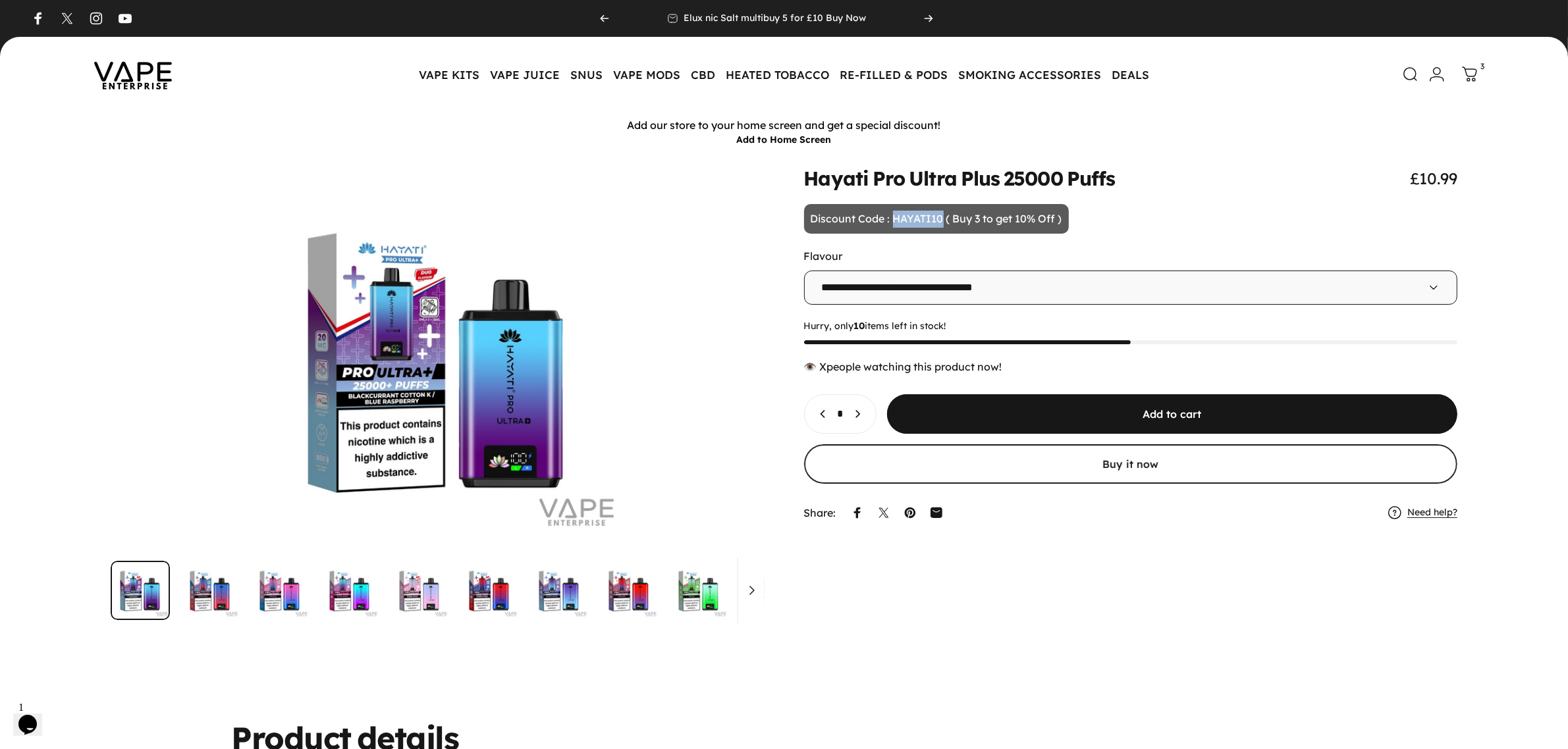
drag, startPoint x: 894, startPoint y: 215, endPoint x: 943, endPoint y: 219, distance: 49.2
click at [943, 219] on p "Discount Code : HAYATI10 ( Buy 3 to get 10% Off )" at bounding box center [936, 219] width 265 height 30
copy p "HAYATI10"
click at [1476, 73] on icon at bounding box center [1471, 74] width 16 height 16
click at [1473, 70] on icon at bounding box center [1471, 74] width 16 height 16
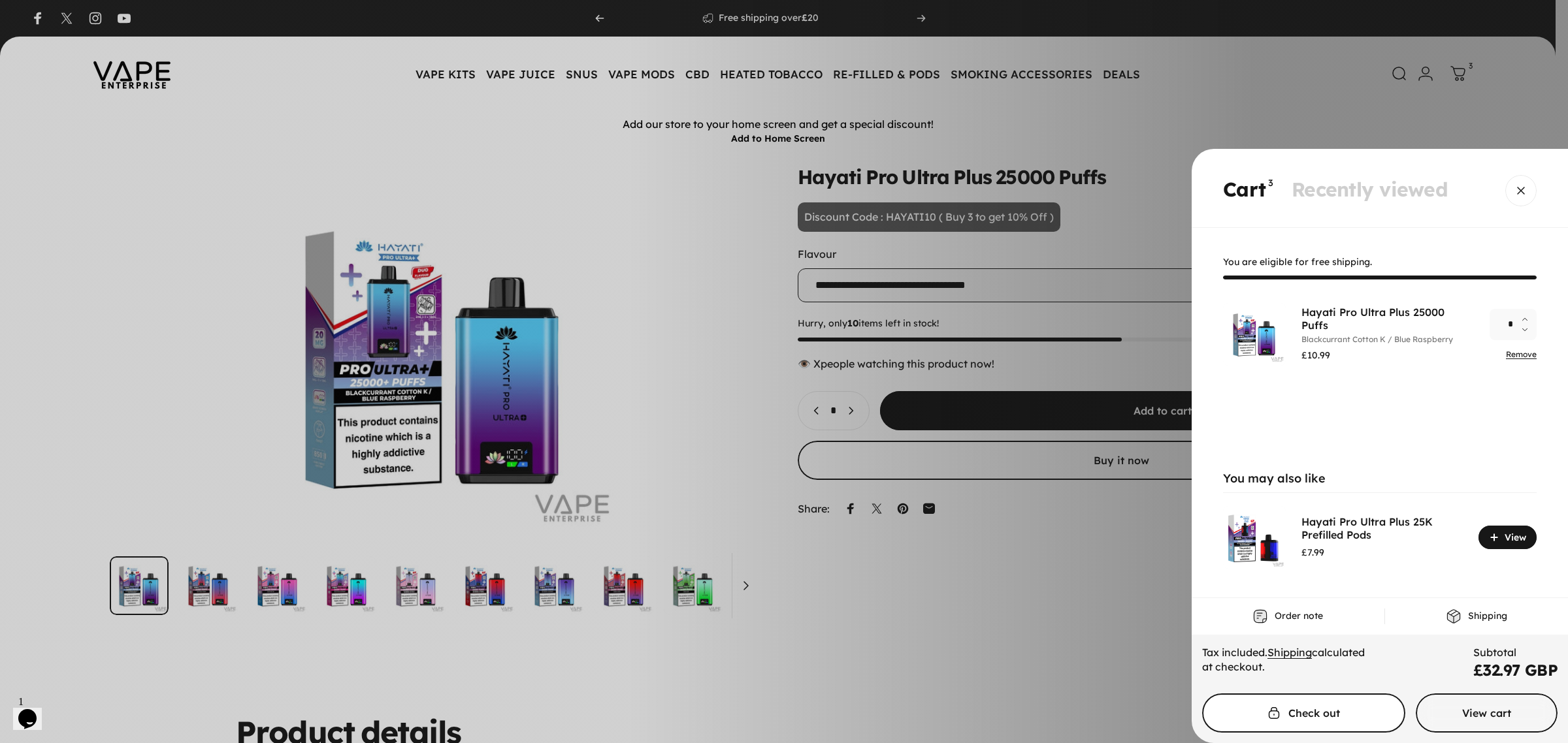
click at [1306, 723] on span "Cart" at bounding box center [1303, 712] width 304 height 78
